Goal: Task Accomplishment & Management: Manage account settings

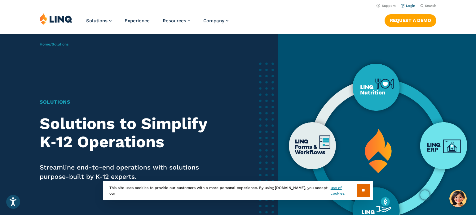
click at [411, 6] on link "Login" at bounding box center [407, 6] width 15 height 4
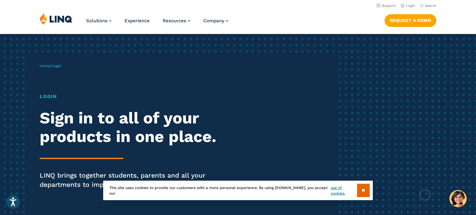
click at [46, 96] on h1 "Login" at bounding box center [131, 96] width 183 height 7
